Goal: Contribute content: Add original content to the website for others to see

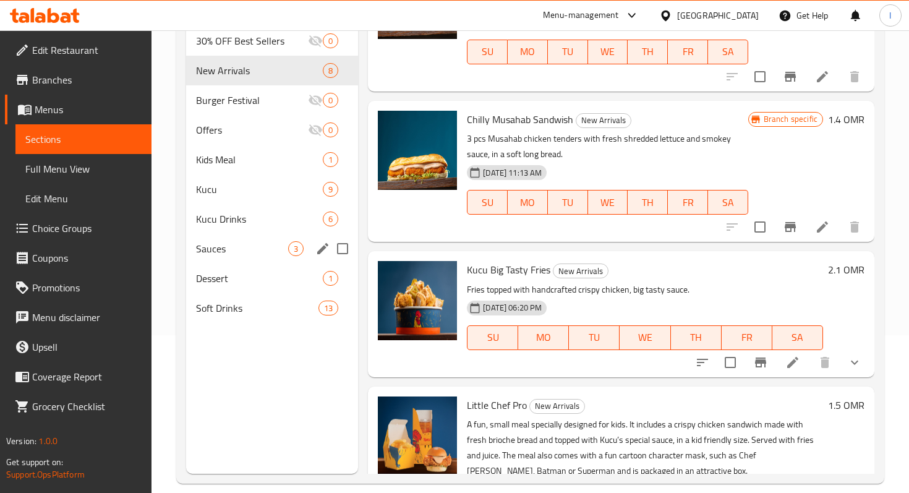
scroll to position [163, 0]
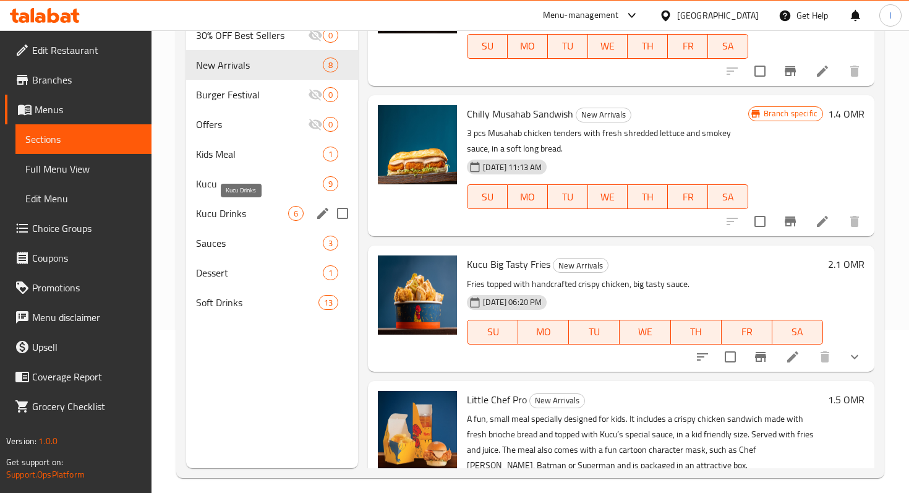
click at [236, 206] on span "Kucu Drinks" at bounding box center [242, 213] width 92 height 15
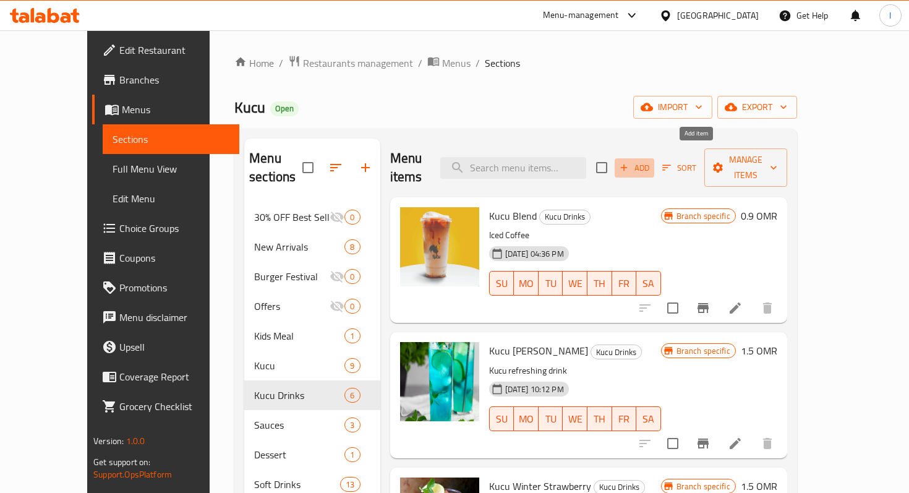
click at [651, 161] on span "Add" at bounding box center [634, 168] width 33 height 14
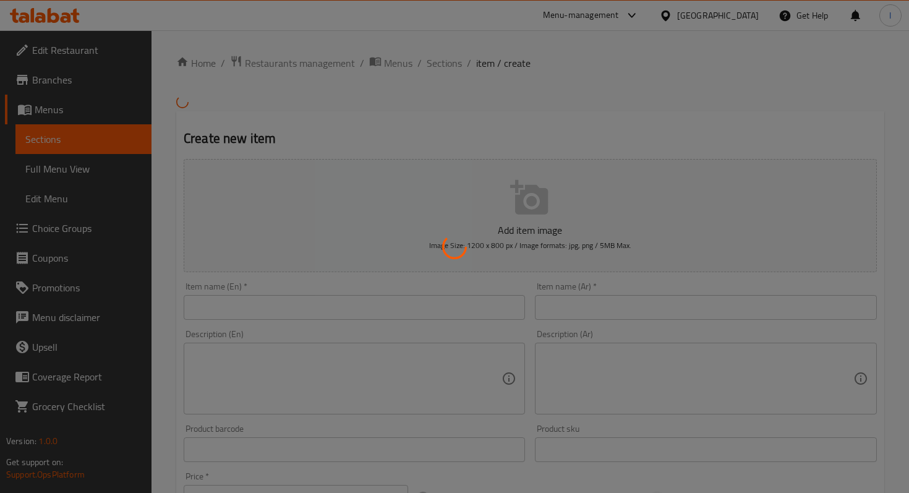
click at [555, 80] on div at bounding box center [454, 246] width 909 height 493
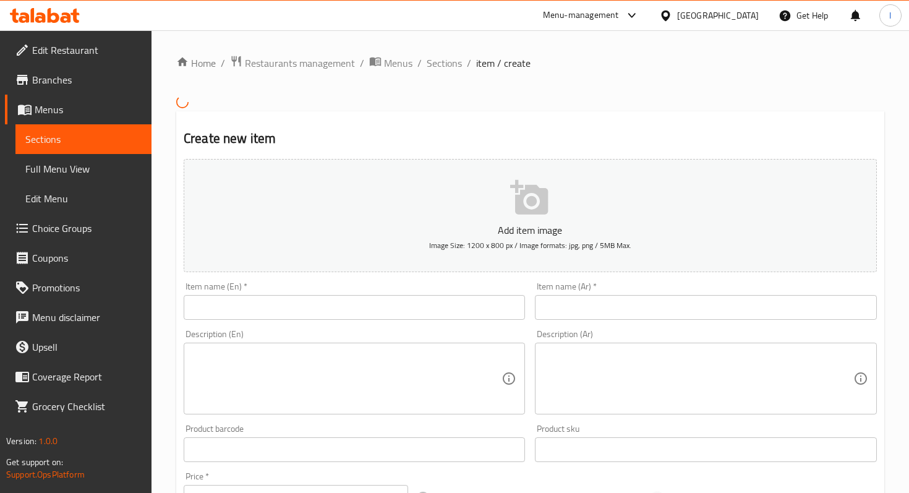
click at [249, 305] on input "text" at bounding box center [354, 307] width 341 height 25
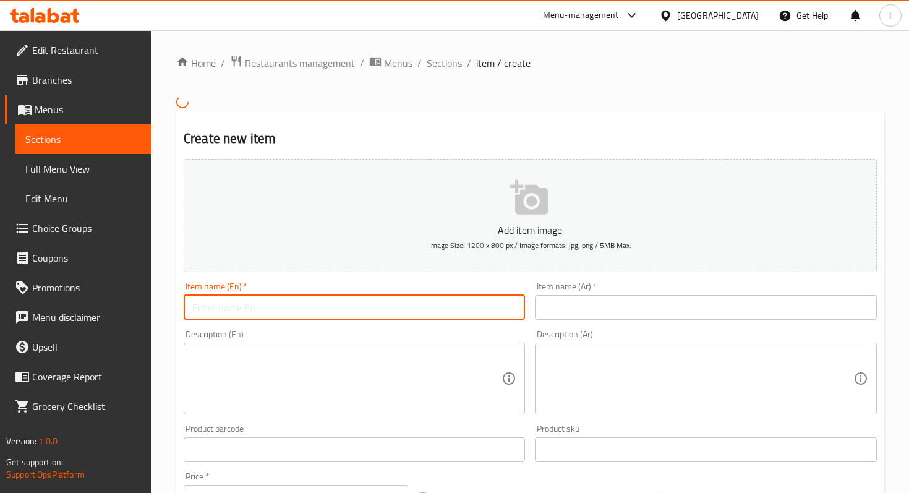
paste input "8 قطع دجاج مسحب مع بطاطس مقلية، خبز سلايدر، وصلصة مدخنة وباربكيو في دلو سهل الا…"
type input "8 قطع دجاج مسحب مع بطاطس مقلية، خبز سلايدر، وصلصة مدخنة وباربكيو في دلو سهل الا…"
paste input "مشروب كوكو"
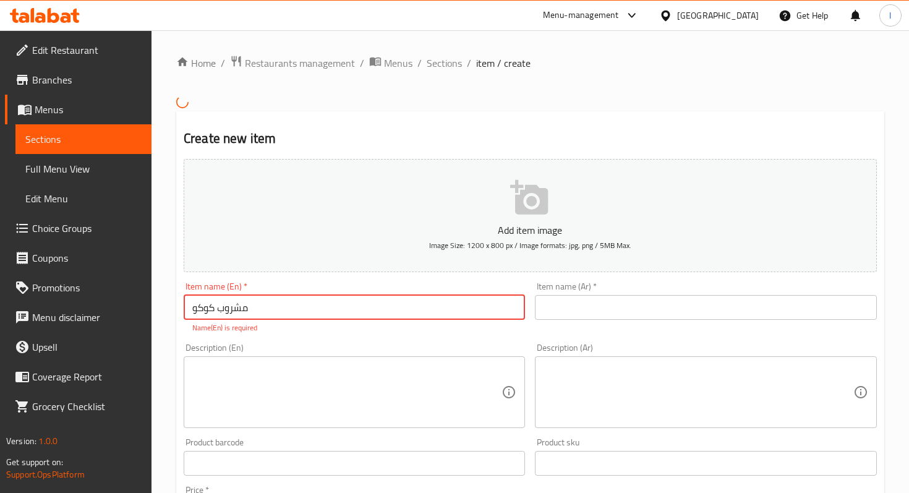
type input "مشروب كوكو"
click at [587, 306] on input "text" at bounding box center [705, 307] width 341 height 25
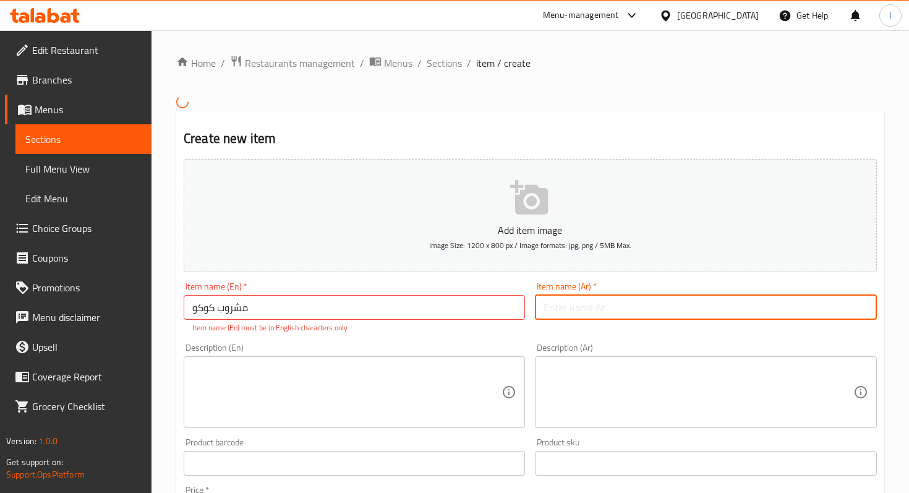
paste input "مشروب كوكو"
type input "مشروب كوكو فلورال"
click at [294, 359] on div "Description (En)" at bounding box center [354, 392] width 341 height 72
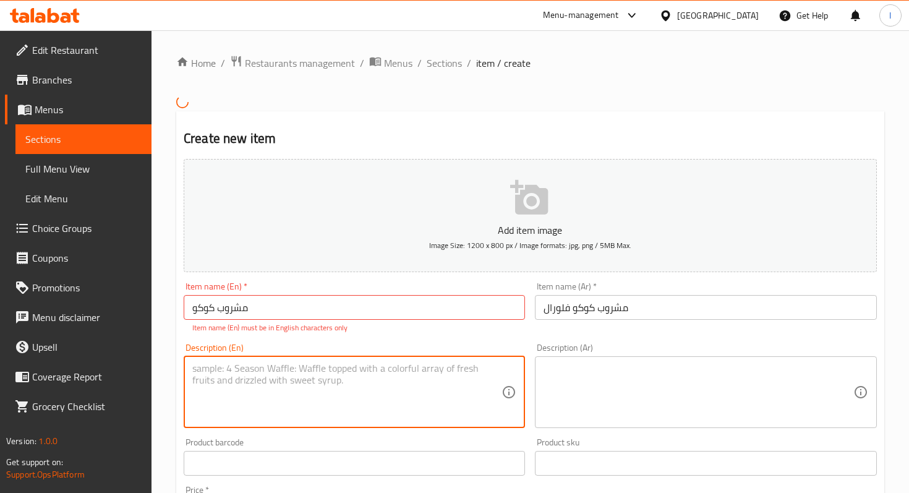
click at [271, 309] on input "مشروب كوكو" at bounding box center [354, 307] width 341 height 25
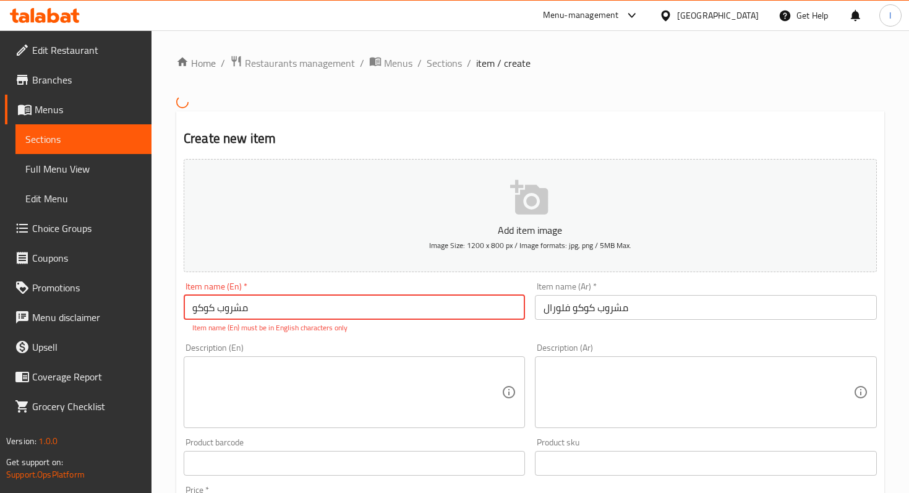
click at [271, 309] on input "مشروب كوكو" at bounding box center [354, 307] width 341 height 25
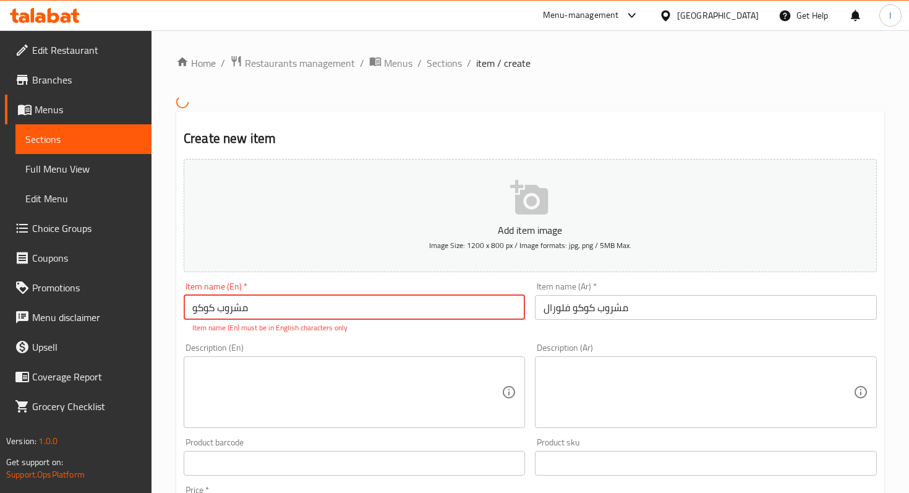
click at [271, 309] on input "مشروب كوكو" at bounding box center [354, 307] width 341 height 25
paste input "KUCU FLORAL DRINK"
drag, startPoint x: 249, startPoint y: 307, endPoint x: 225, endPoint y: 308, distance: 24.1
click at [225, 308] on input "KUCU FLORAL DRINK" at bounding box center [354, 307] width 341 height 25
drag, startPoint x: 279, startPoint y: 305, endPoint x: 251, endPoint y: 306, distance: 28.4
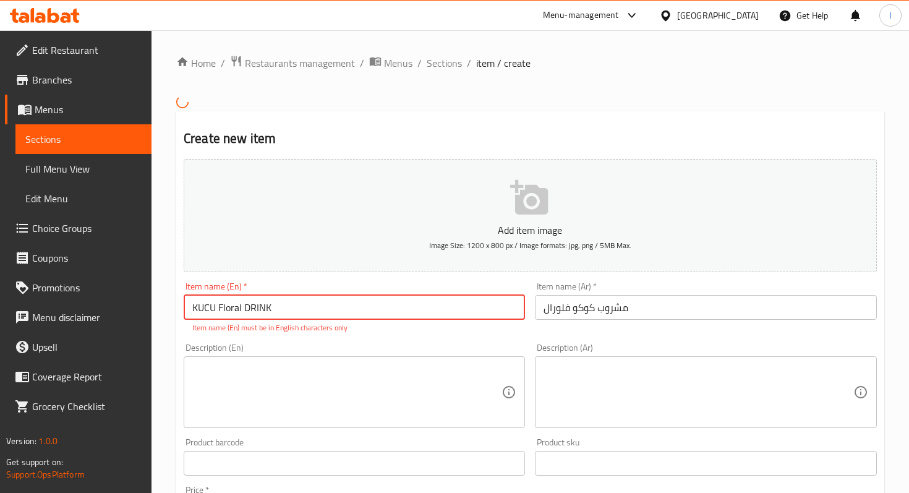
click at [251, 306] on input "KUCU Floral DRINK" at bounding box center [354, 307] width 341 height 25
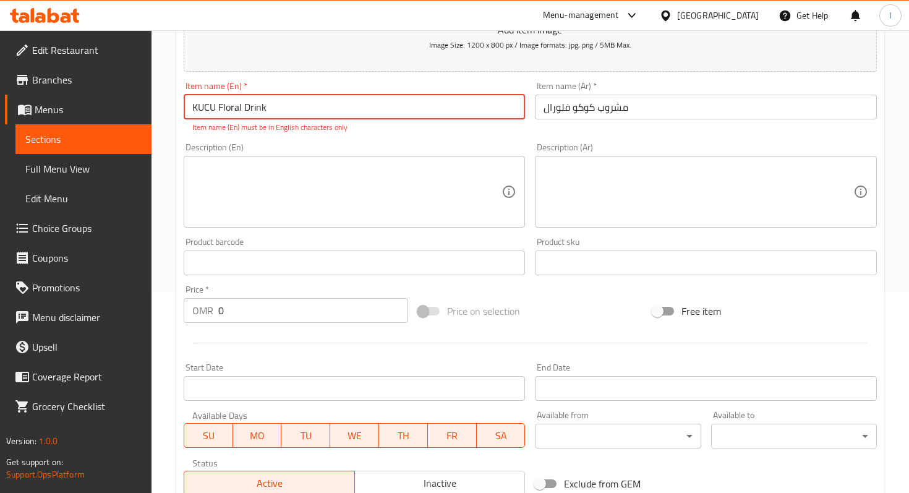
scroll to position [207, 0]
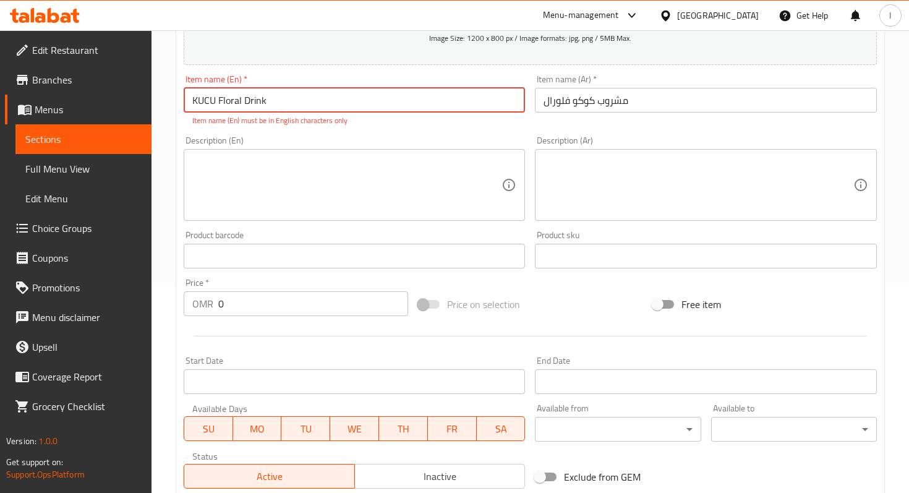
type input "KUCU Floral Drink"
click at [273, 304] on div "Price   * OMR 0 Price *" at bounding box center [296, 297] width 234 height 48
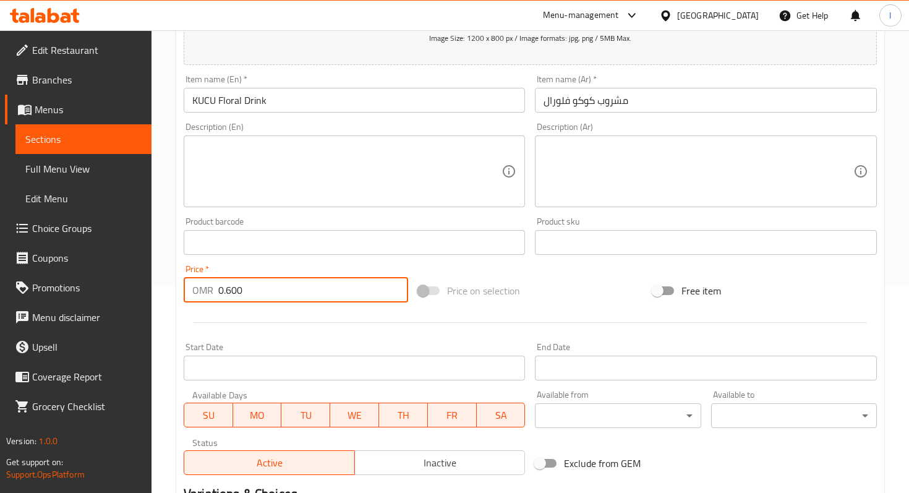
type input "0.600"
click at [284, 171] on textarea at bounding box center [346, 171] width 309 height 59
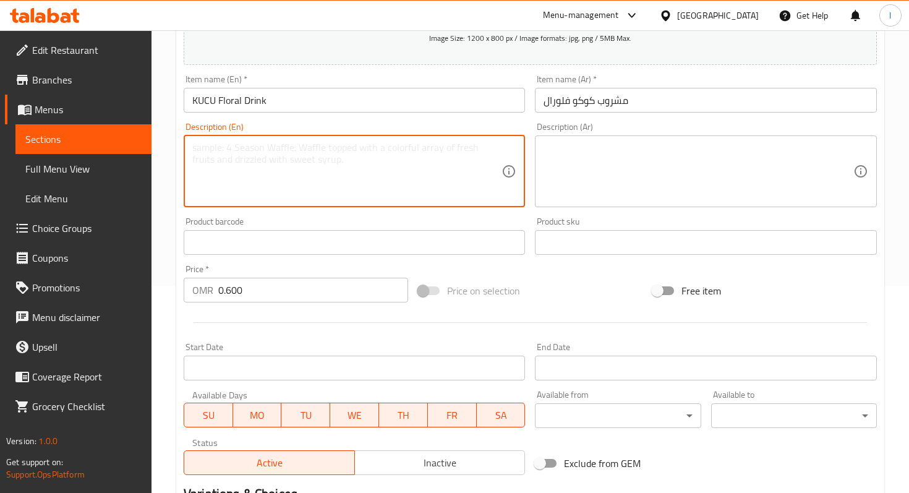
paste textarea "A refreshing mix of lemon and rose water sweet, floral, and full of calm."
type textarea "A refreshing mix of lemon and rose water sweet, floral, and full of calm."
click at [572, 156] on textarea at bounding box center [697, 171] width 309 height 59
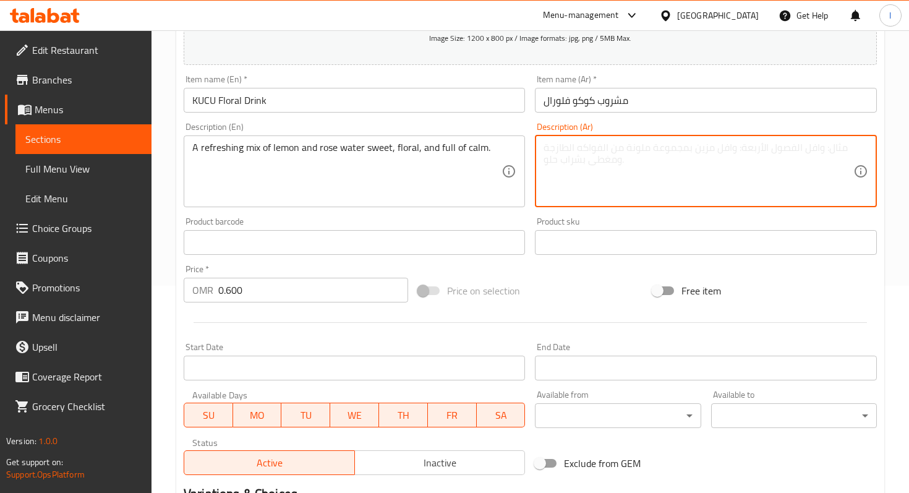
paste textarea "مزيج منعش من الليمون وماء الورد حلو وزهري ومليء بالهدوء."
type textarea "مزيج منعش من الليمون وماء الورد حلو وزهري ومليء بالهدوء."
click at [558, 289] on div "Price on selection" at bounding box center [530, 290] width 234 height 33
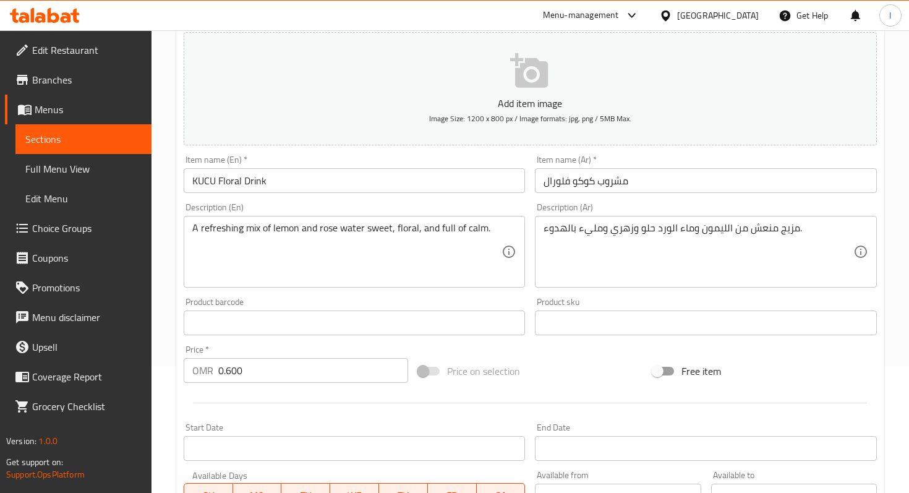
scroll to position [0, 0]
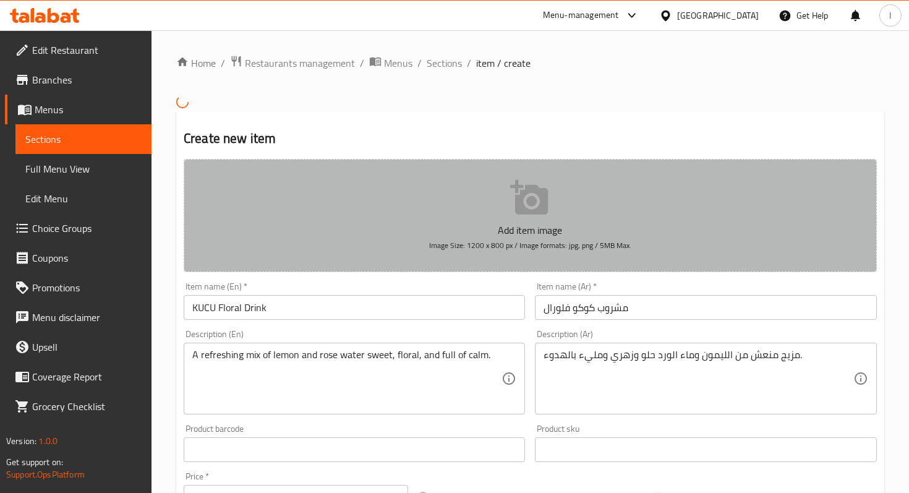
click at [543, 198] on icon "button" at bounding box center [529, 197] width 38 height 35
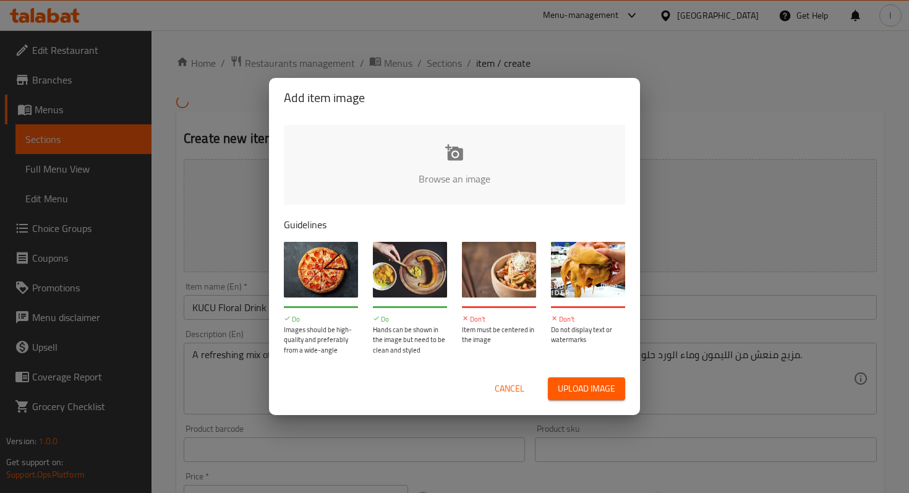
click at [456, 158] on input "file" at bounding box center [872, 183] width 1177 height 116
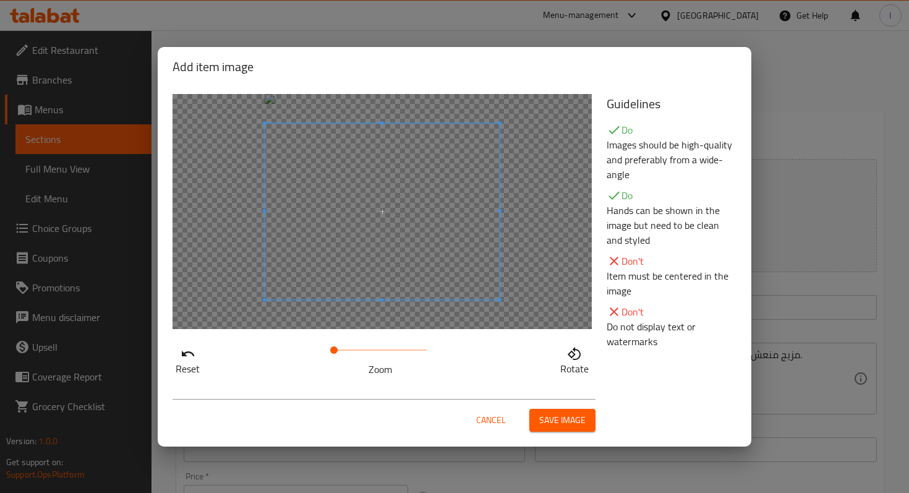
click at [481, 421] on span "Cancel" at bounding box center [491, 419] width 30 height 15
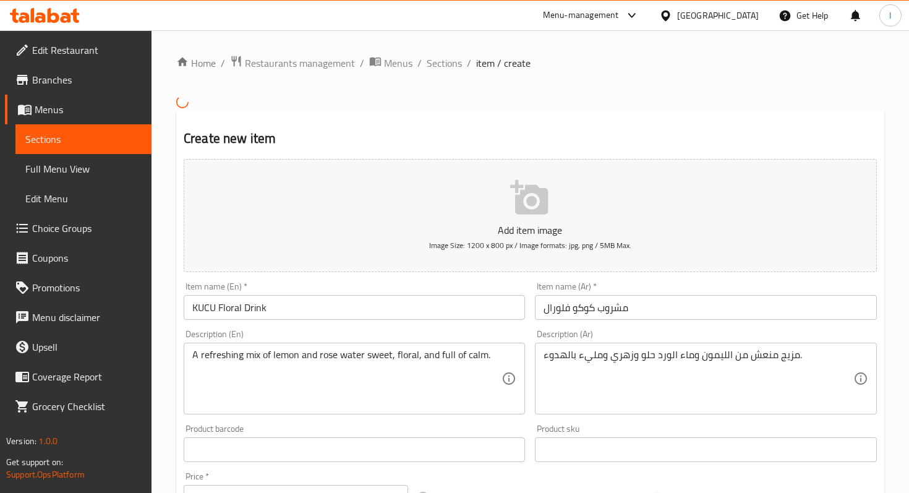
click at [475, 106] on div "Home / Restaurants management / Menus / Sections / item / create Create new ite…" at bounding box center [530, 443] width 708 height 776
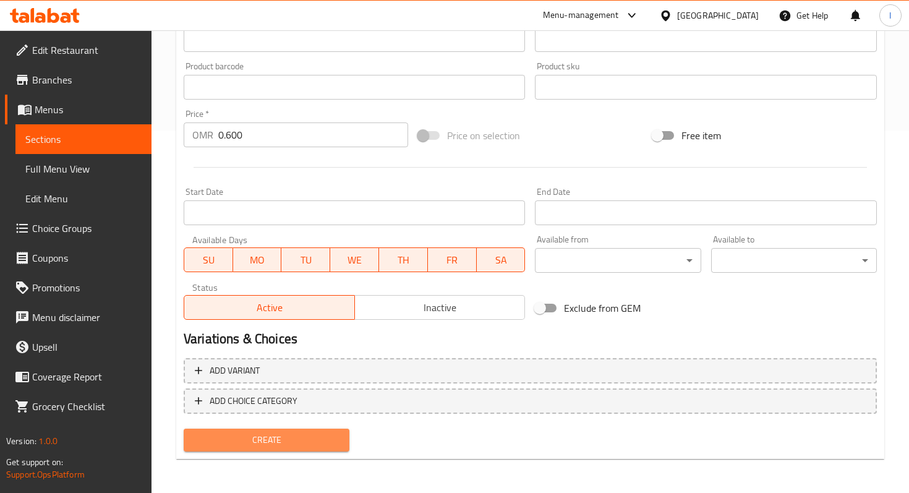
click at [264, 437] on span "Create" at bounding box center [267, 439] width 146 height 15
click at [572, 153] on div at bounding box center [530, 167] width 703 height 30
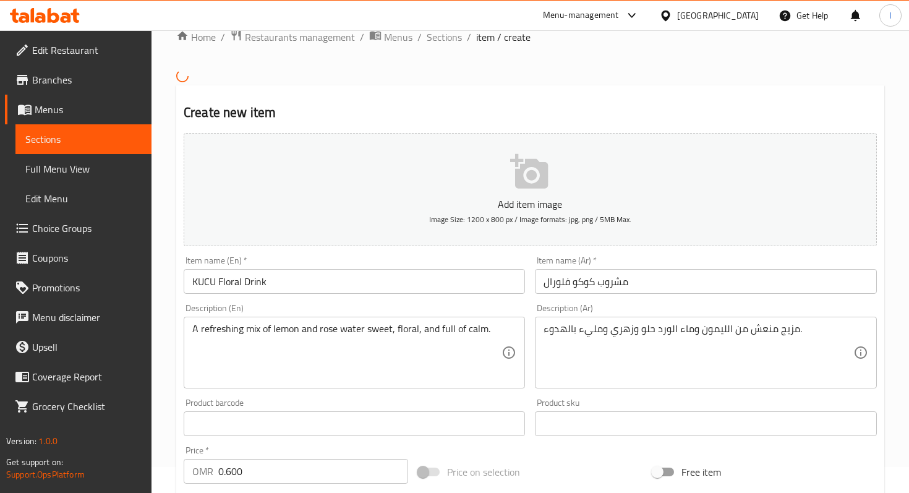
scroll to position [0, 0]
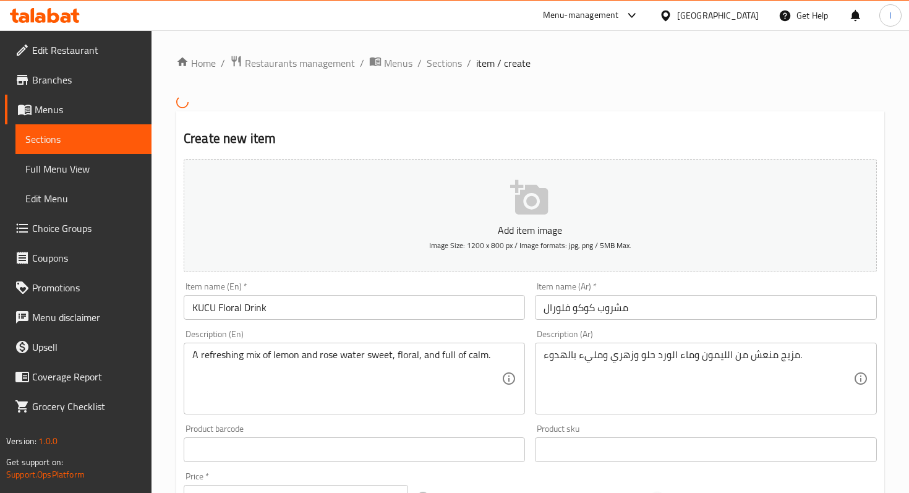
click at [858, 30] on div at bounding box center [454, 30] width 909 height 1
click at [859, 79] on div "Home / Restaurants management / Menus / Sections / item / create Create new ite…" at bounding box center [530, 443] width 708 height 776
click at [453, 103] on div "Home / Restaurants management / Menus / Sections / item / create Create new ite…" at bounding box center [530, 443] width 708 height 776
click at [475, 114] on div "Create new item Add item image Image Size: 1200 x 800 px / Image formats: jpg, …" at bounding box center [530, 466] width 708 height 710
click at [524, 126] on div "Create new item Add item image Image Size: 1200 x 800 px / Image formats: jpg, …" at bounding box center [530, 466] width 708 height 710
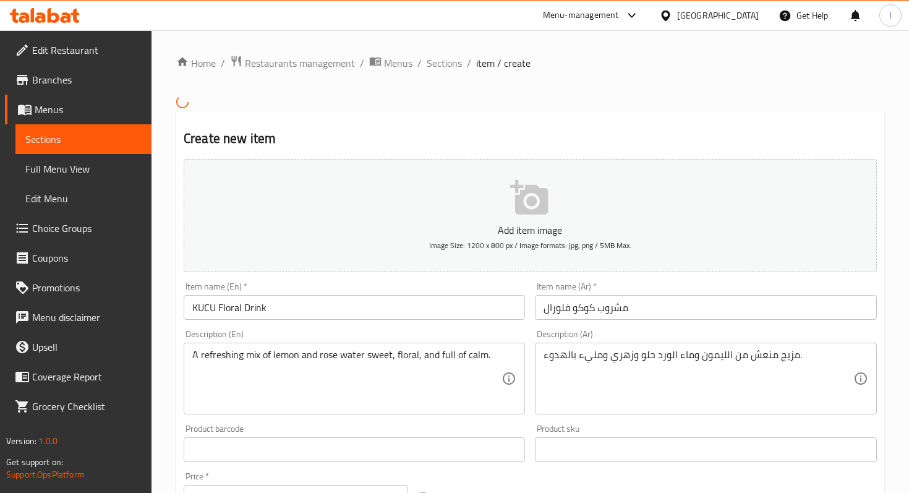
click at [847, 61] on ol "Home / Restaurants management / Menus / Sections / item / create" at bounding box center [530, 63] width 708 height 16
click at [440, 117] on div "Create new item Add item image Image Size: 1200 x 800 px / Image formats: jpg, …" at bounding box center [530, 466] width 708 height 710
click at [355, 112] on div "Create new item Add item image Image Size: 1200 x 800 px / Image formats: jpg, …" at bounding box center [530, 466] width 708 height 710
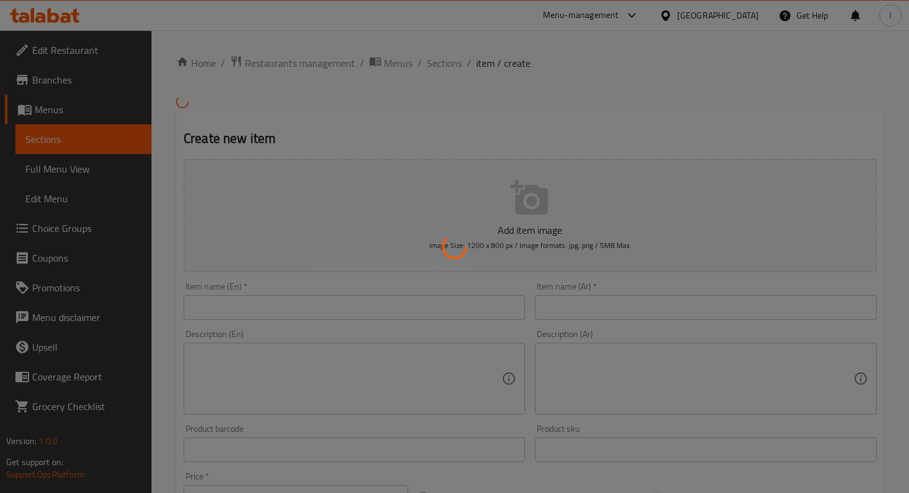
click at [523, 130] on div at bounding box center [454, 246] width 909 height 493
click at [511, 129] on div at bounding box center [454, 246] width 909 height 493
drag, startPoint x: 511, startPoint y: 129, endPoint x: 497, endPoint y: 121, distance: 16.3
click at [508, 127] on div at bounding box center [454, 246] width 909 height 493
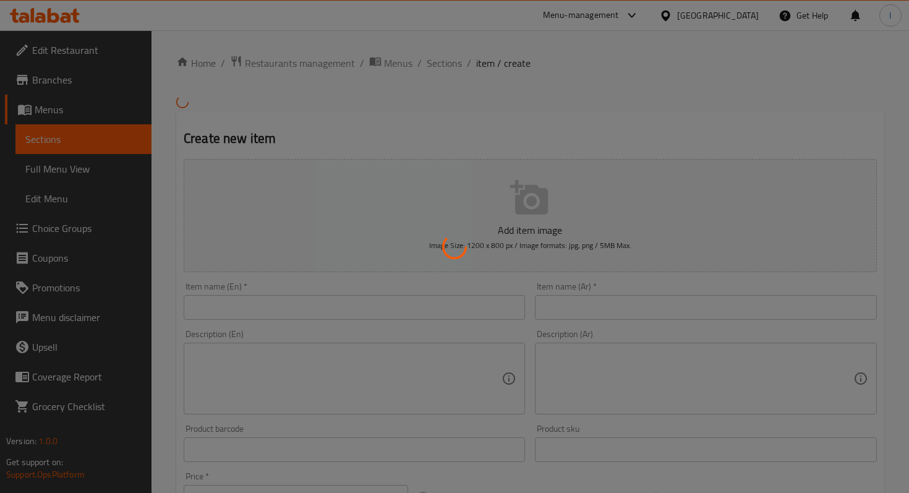
click at [433, 107] on div at bounding box center [454, 246] width 909 height 493
